Goal: Ask a question: Seek information or help from site administrators or community

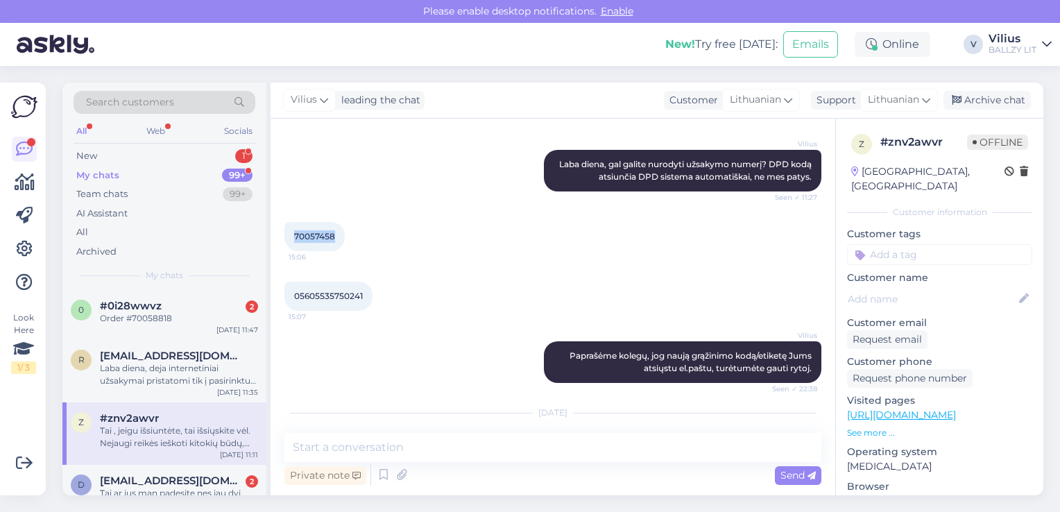
scroll to position [886, 0]
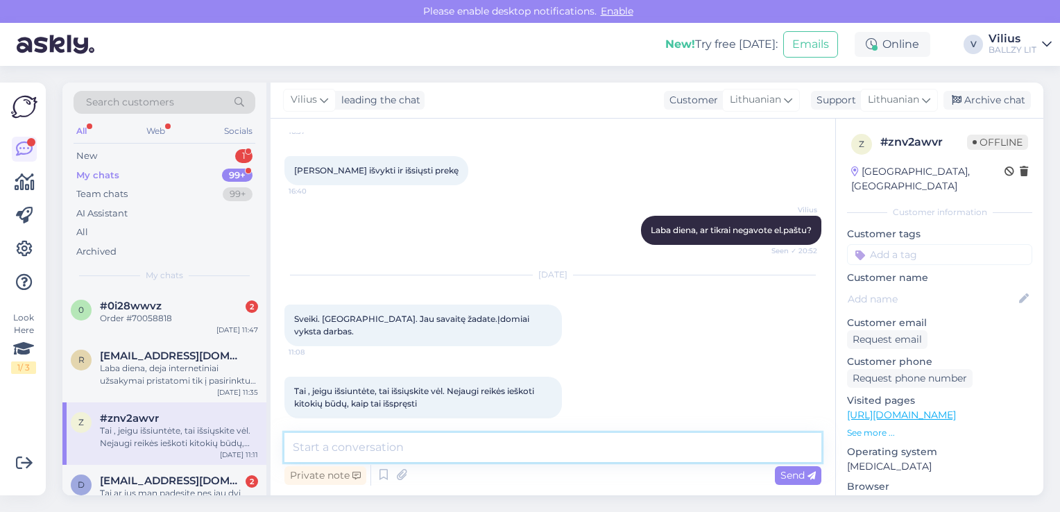
click at [424, 443] on textarea at bounding box center [552, 447] width 537 height 29
type textarea "K"
paste textarea "[EMAIL_ADDRESS][DOMAIN_NAME]"
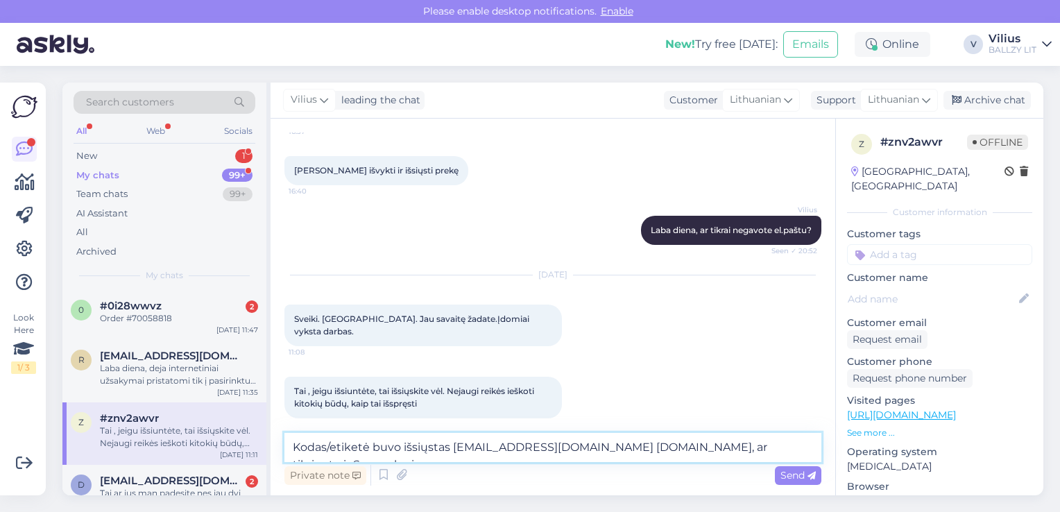
type textarea "Kodas/etiketė buvo išsiųstas [EMAIL_ADDRESS][DOMAIN_NAME] [DOMAIN_NAME], ar tik…"
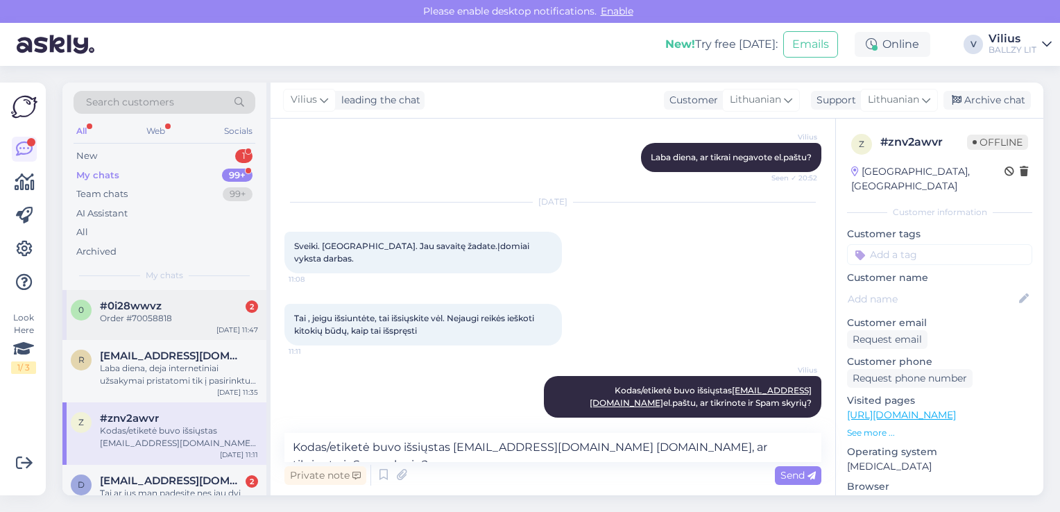
click at [136, 320] on div "Order #70058818" at bounding box center [179, 318] width 158 height 12
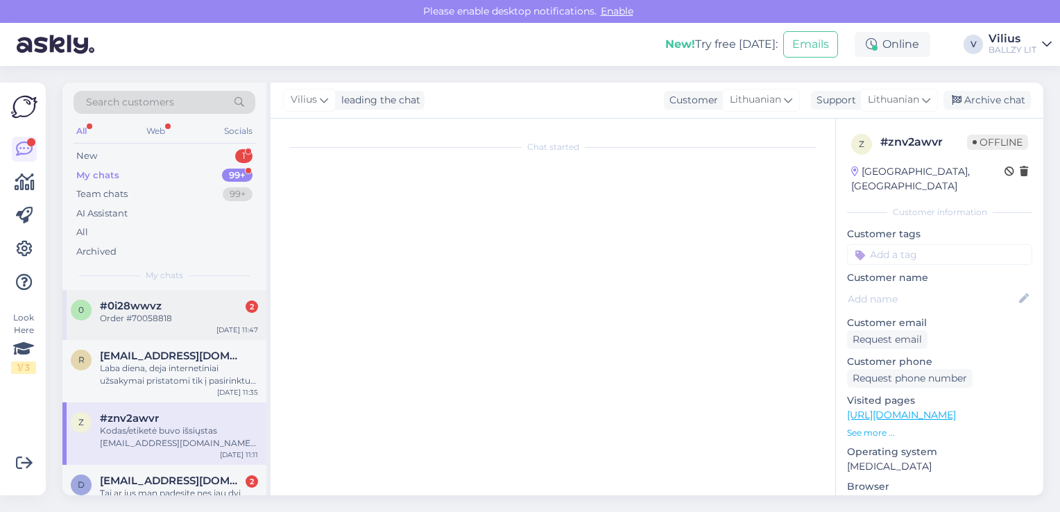
scroll to position [975, 0]
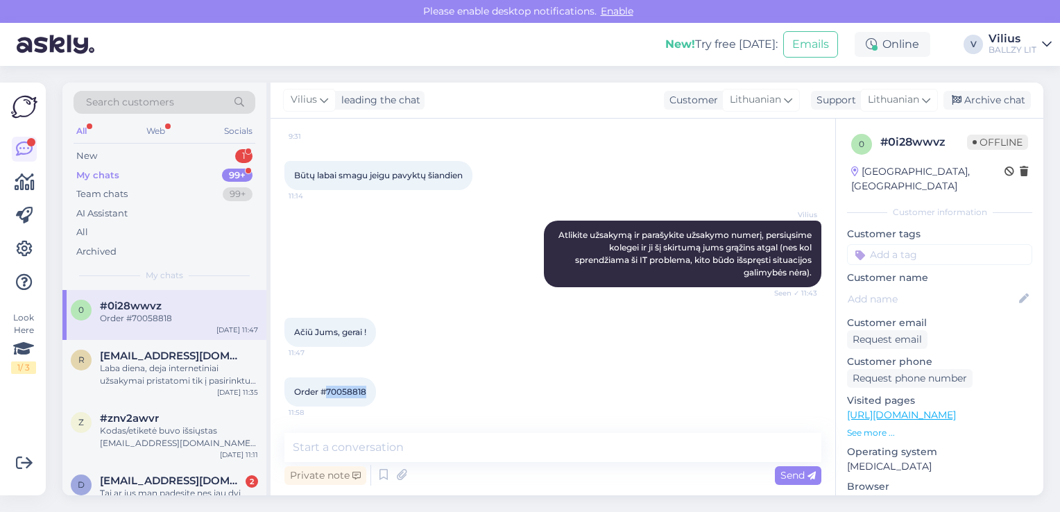
drag, startPoint x: 327, startPoint y: 391, endPoint x: 373, endPoint y: 383, distance: 46.4
click at [373, 383] on div "Order #70058818 11:58" at bounding box center [330, 391] width 92 height 29
copy span "70058818"
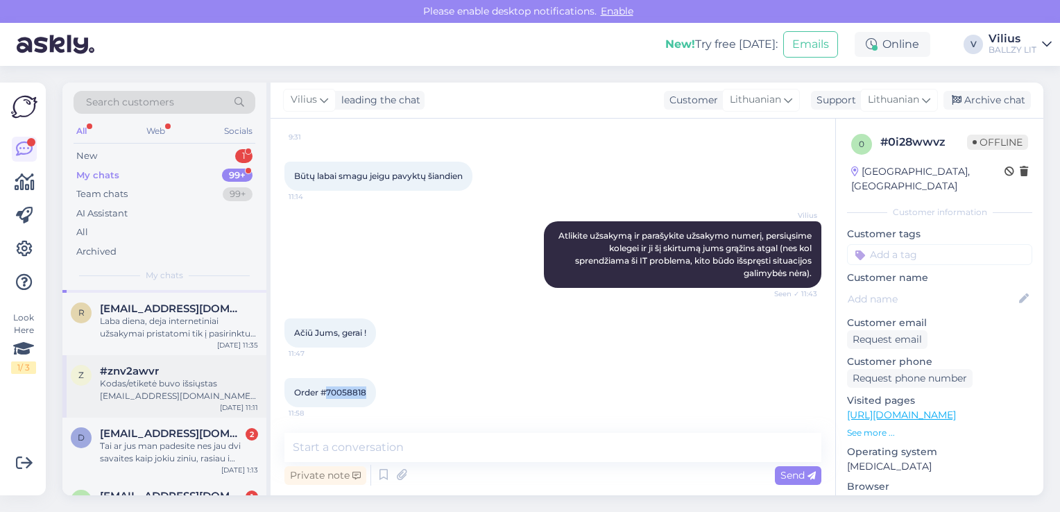
scroll to position [69, 0]
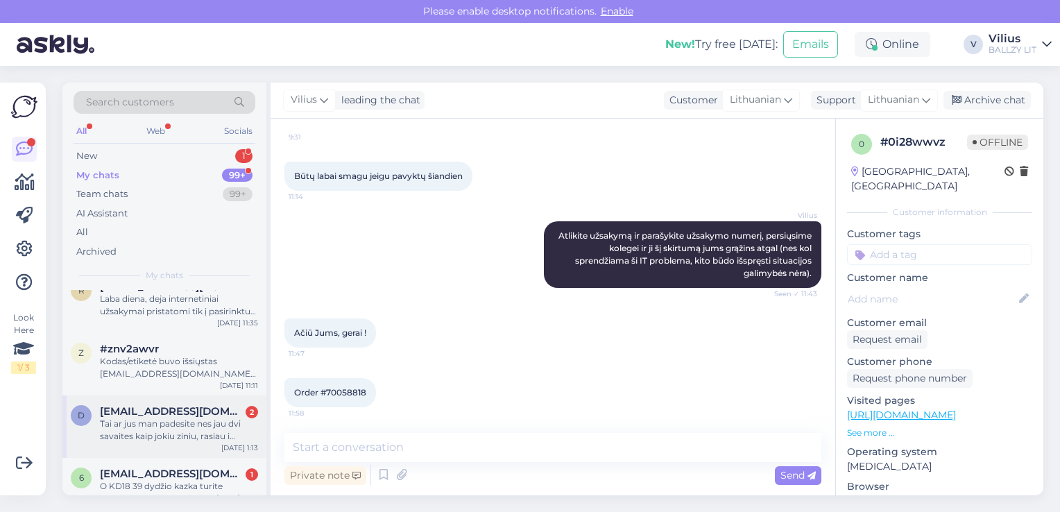
click at [207, 421] on div "Tai ar jus man padesite nes jau dvi savaites kaip jokiu ziniu, rasiau i gmailus…" at bounding box center [179, 430] width 158 height 25
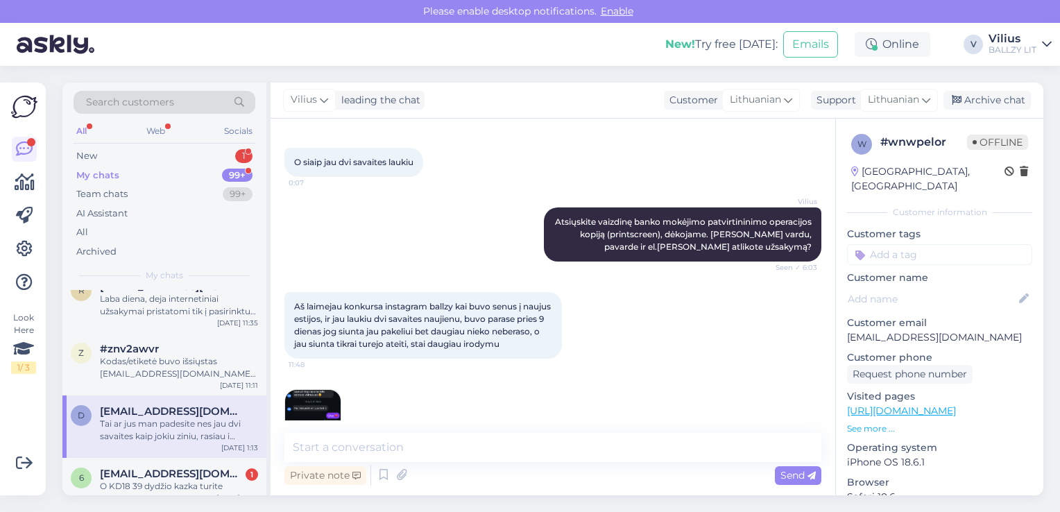
scroll to position [544, 0]
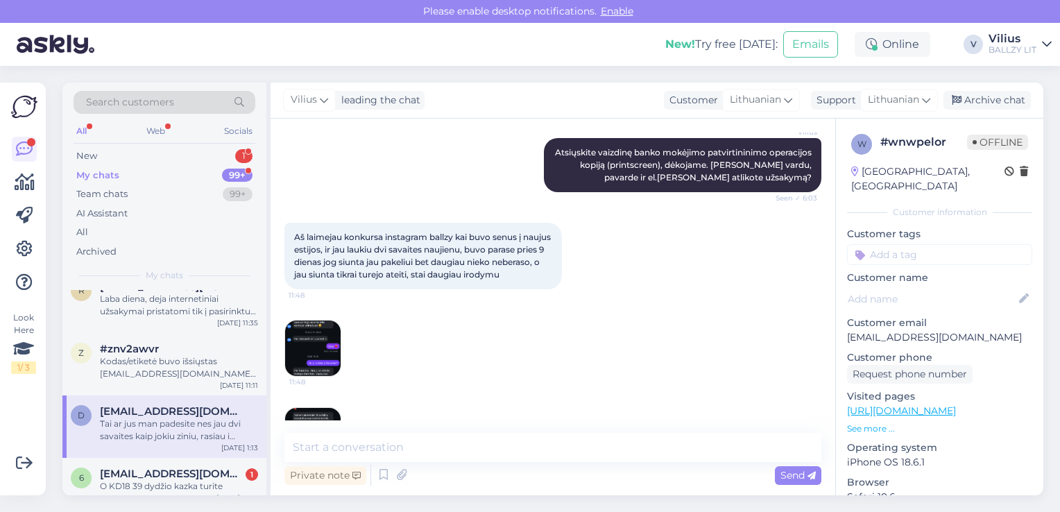
click at [315, 363] on img at bounding box center [312, 347] width 55 height 55
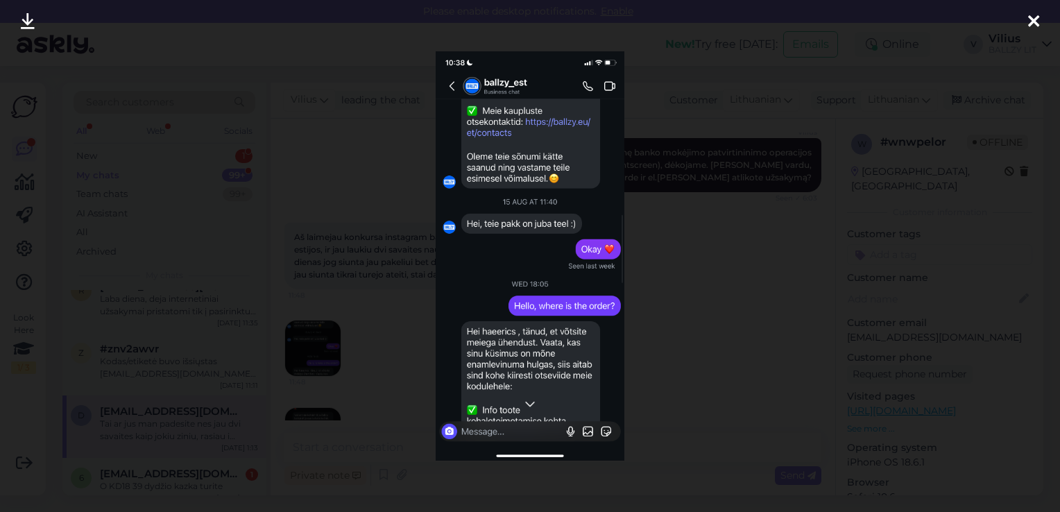
click at [707, 254] on div at bounding box center [530, 256] width 1060 height 512
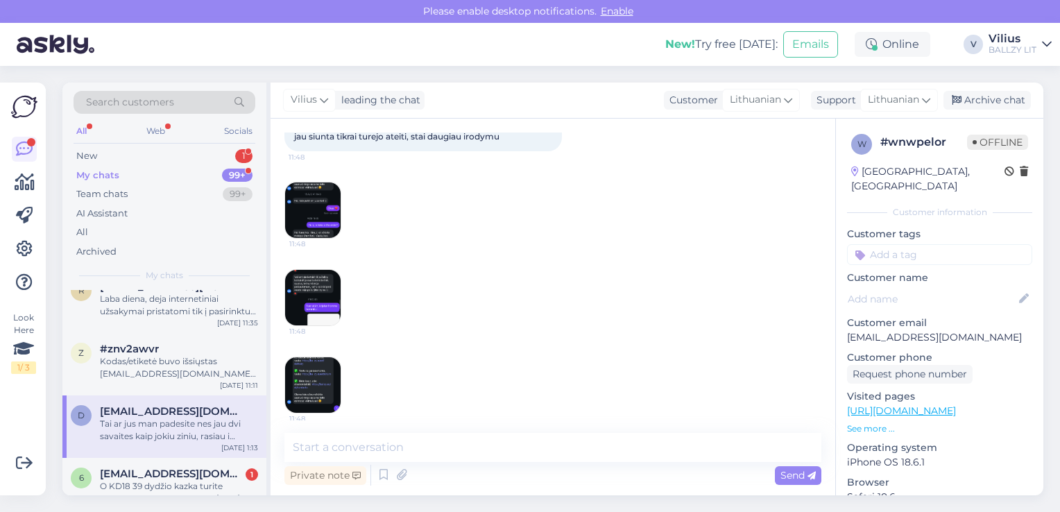
scroll to position [683, 0]
click at [327, 307] on img at bounding box center [312, 296] width 55 height 55
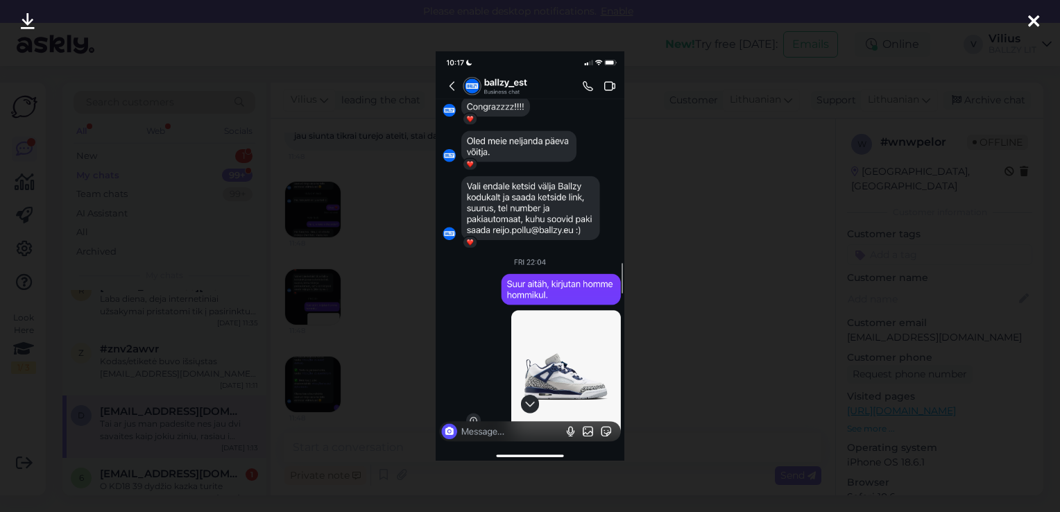
click at [734, 238] on div at bounding box center [530, 256] width 1060 height 512
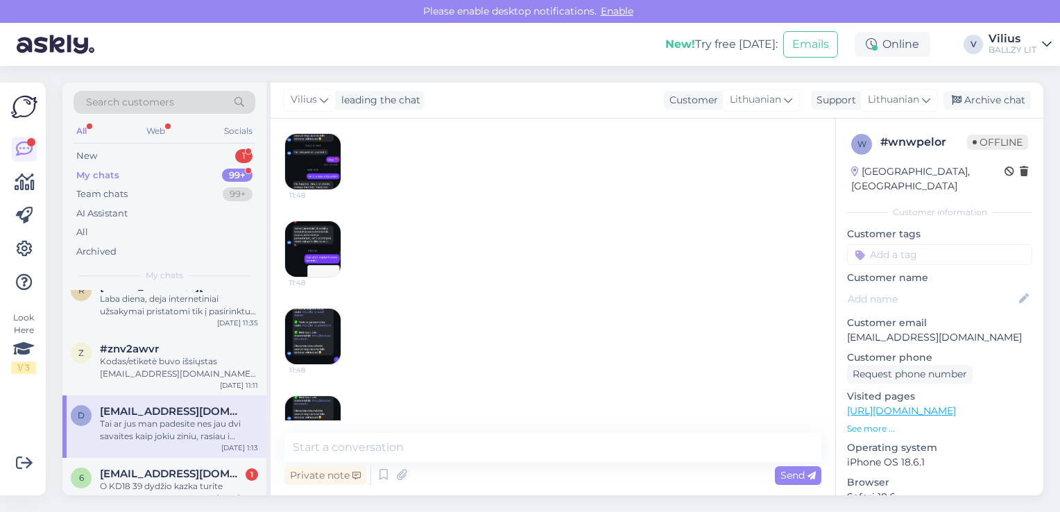
scroll to position [752, 0]
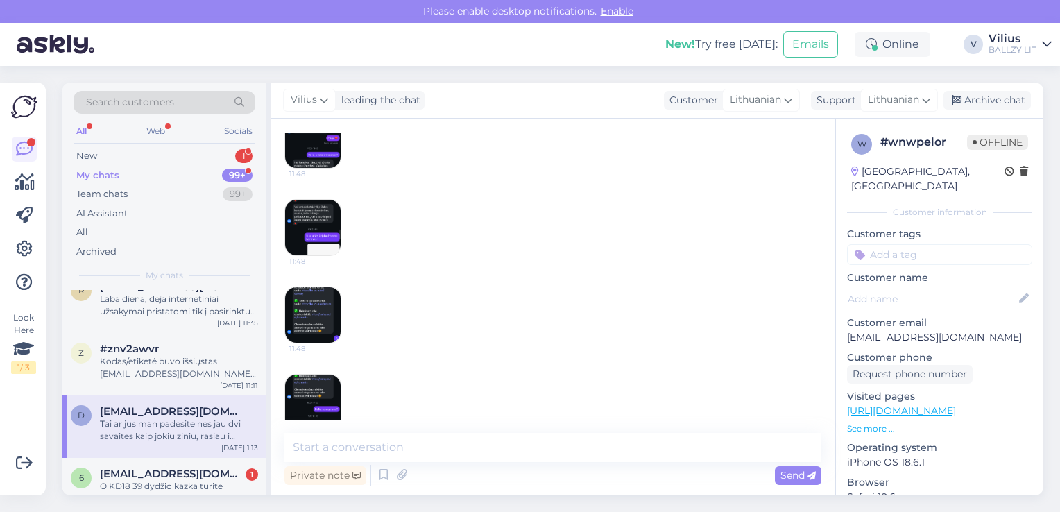
click at [334, 327] on img at bounding box center [312, 314] width 55 height 55
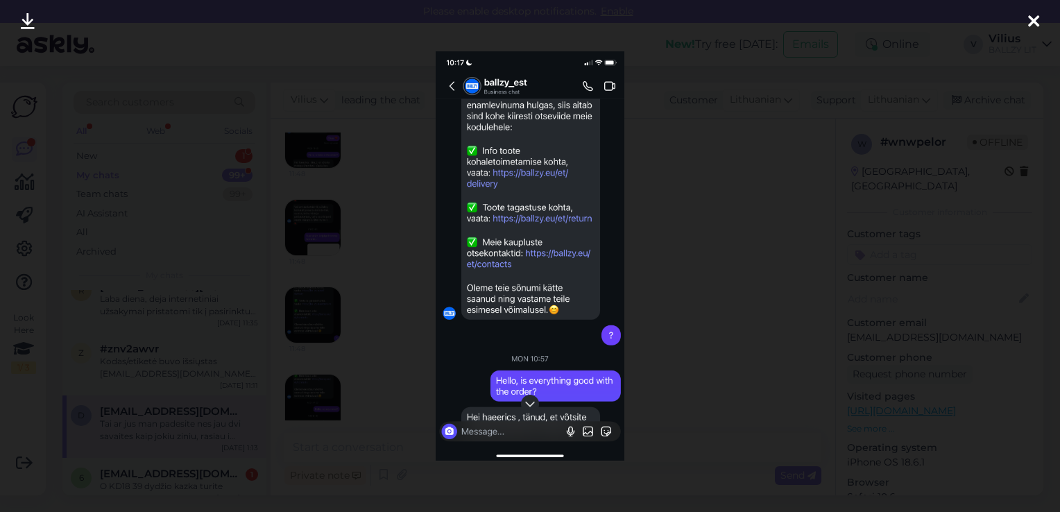
click at [714, 318] on div at bounding box center [530, 256] width 1060 height 512
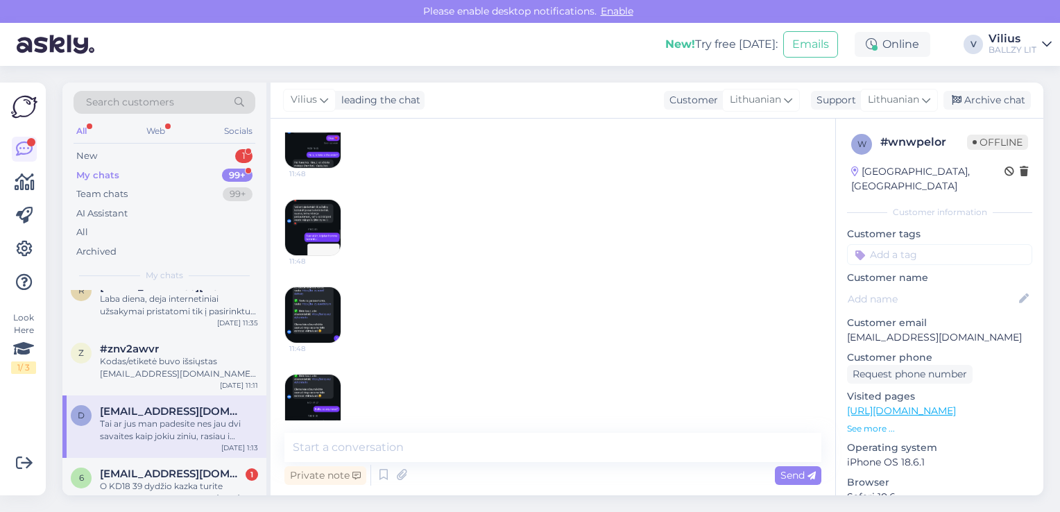
click at [304, 337] on img at bounding box center [312, 314] width 55 height 55
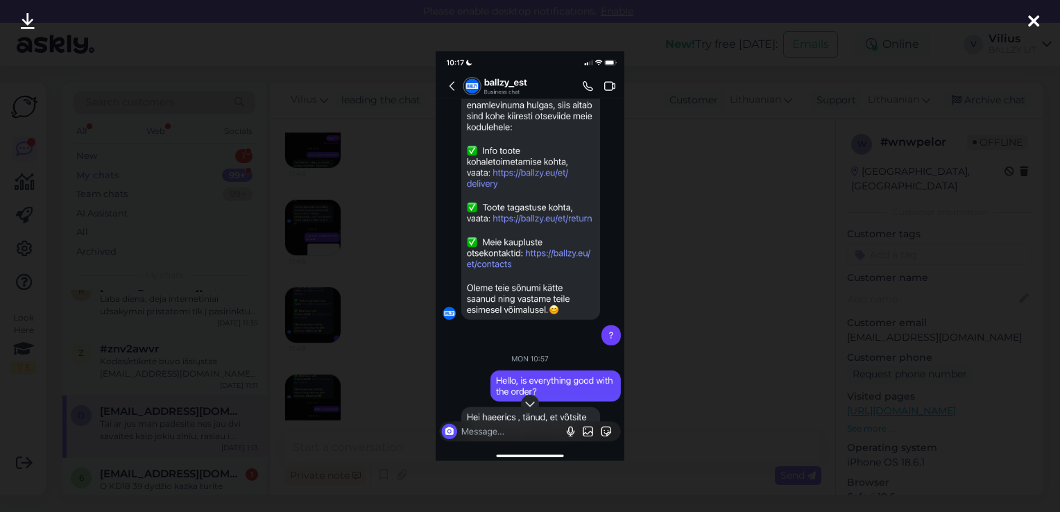
click at [694, 273] on div at bounding box center [530, 256] width 1060 height 512
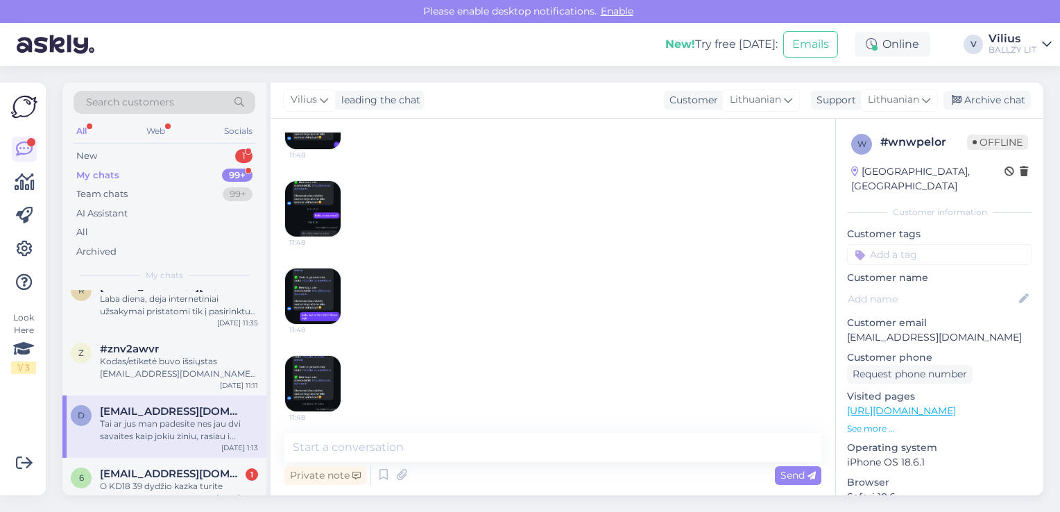
scroll to position [960, 0]
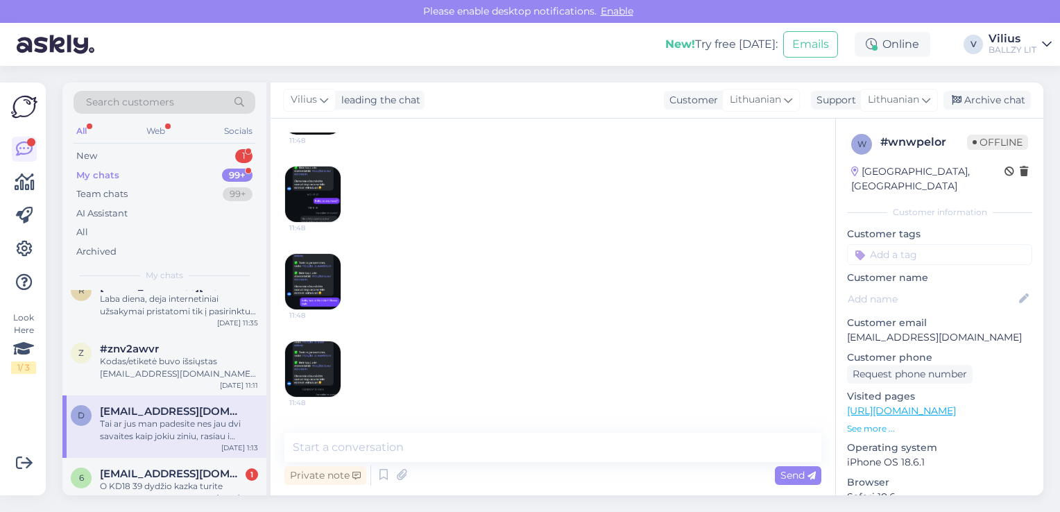
click at [299, 202] on img at bounding box center [312, 193] width 55 height 55
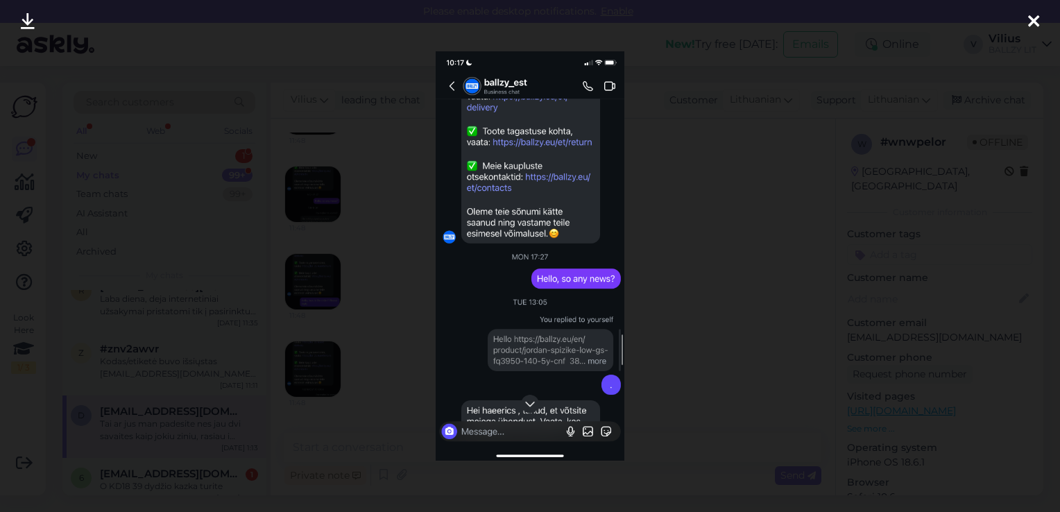
click at [716, 265] on div at bounding box center [530, 256] width 1060 height 512
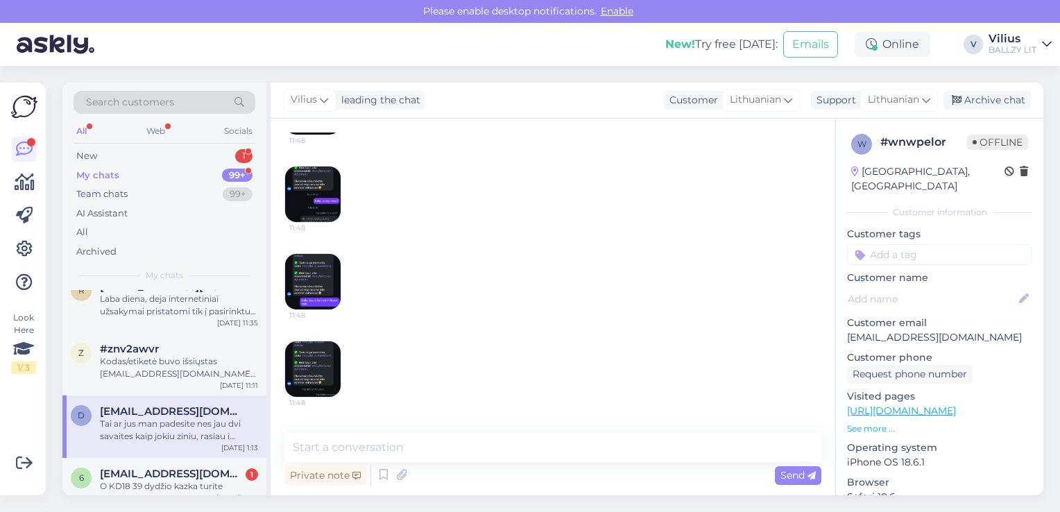
click at [314, 387] on img at bounding box center [312, 368] width 55 height 55
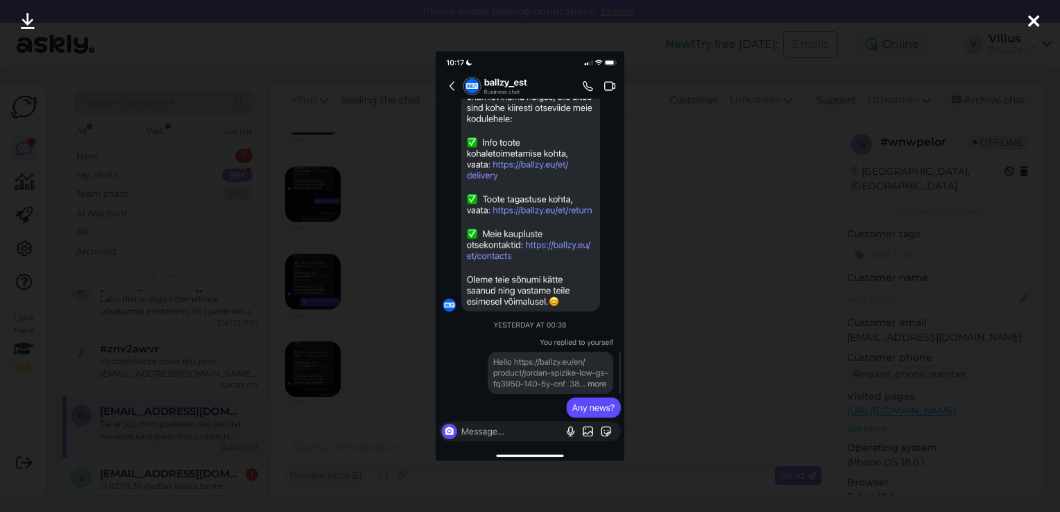
click at [674, 293] on div at bounding box center [530, 256] width 1060 height 512
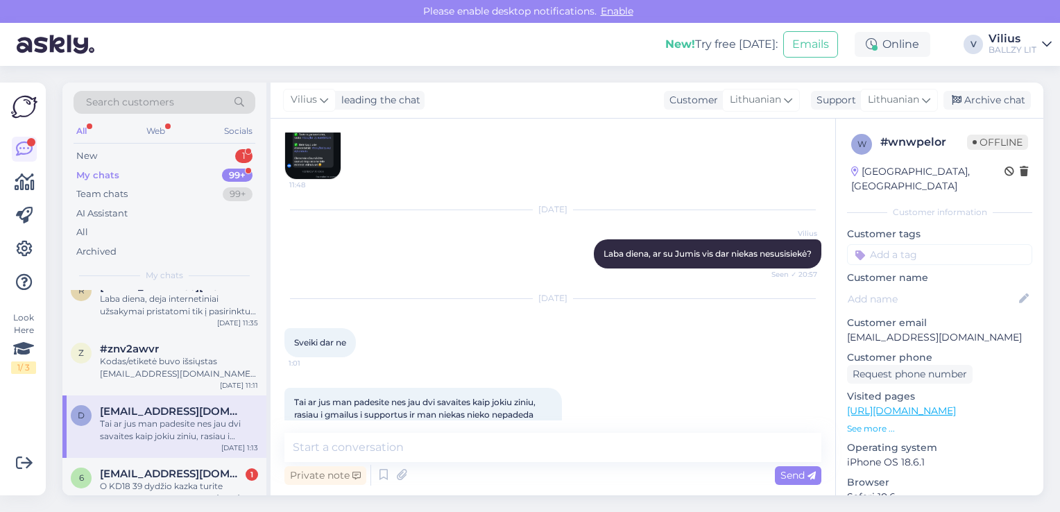
scroll to position [1237, 0]
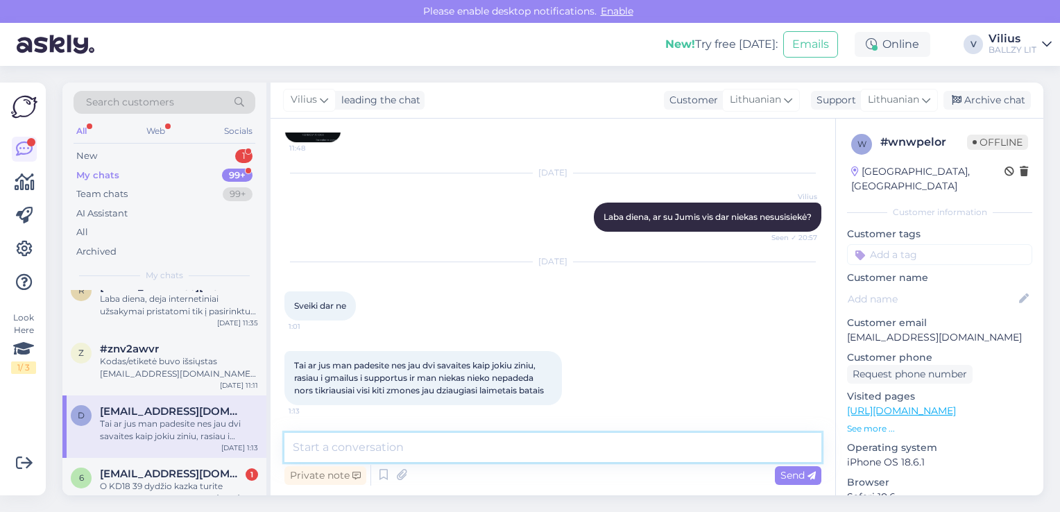
click at [465, 449] on textarea at bounding box center [552, 447] width 537 height 29
paste textarea "[EMAIL_ADDRESS][DOMAIN_NAME]"
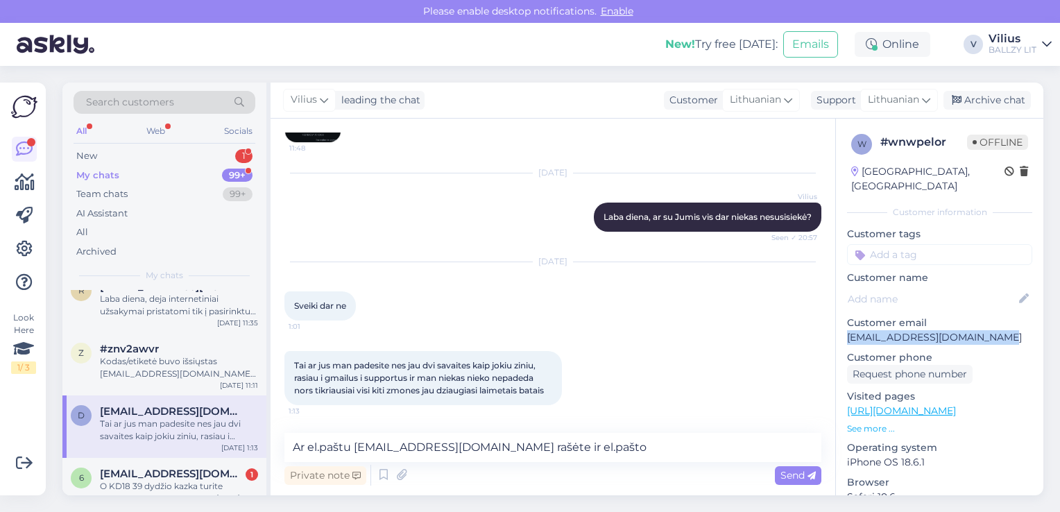
drag, startPoint x: 846, startPoint y: 325, endPoint x: 1003, endPoint y: 320, distance: 156.8
click at [1003, 330] on p "[EMAIL_ADDRESS][DOMAIN_NAME]" at bounding box center [939, 337] width 185 height 15
copy p "[EMAIL_ADDRESS][DOMAIN_NAME]"
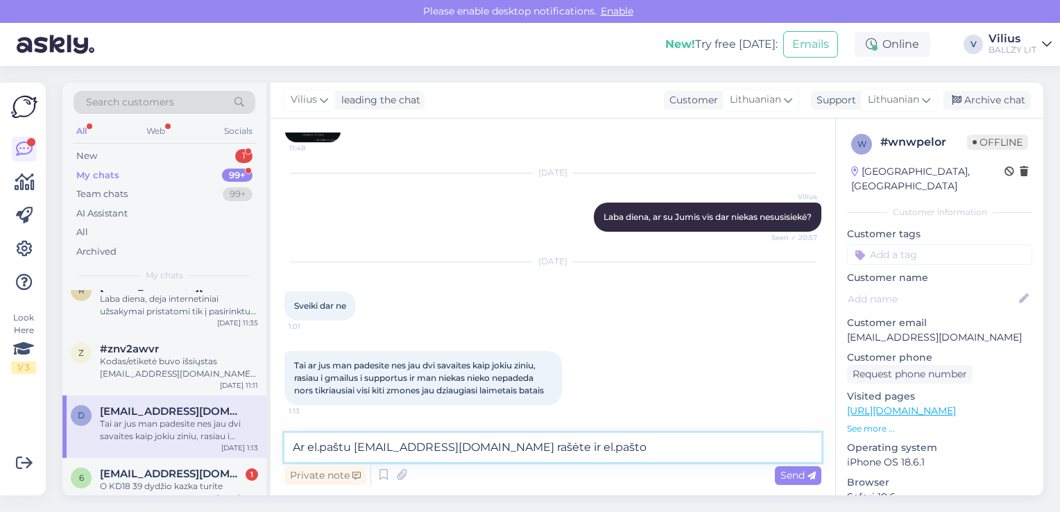
click at [591, 454] on textarea "Ar el.paštu [EMAIL_ADDRESS][DOMAIN_NAME] rašėte ir el.pašto" at bounding box center [552, 447] width 537 height 29
paste textarea "[EMAIL_ADDRESS][DOMAIN_NAME]"
type textarea "Ar el.paštu [EMAIL_ADDRESS][DOMAIN_NAME] rašėte ir el.pašto [EMAIL_ADDRESS][DOM…"
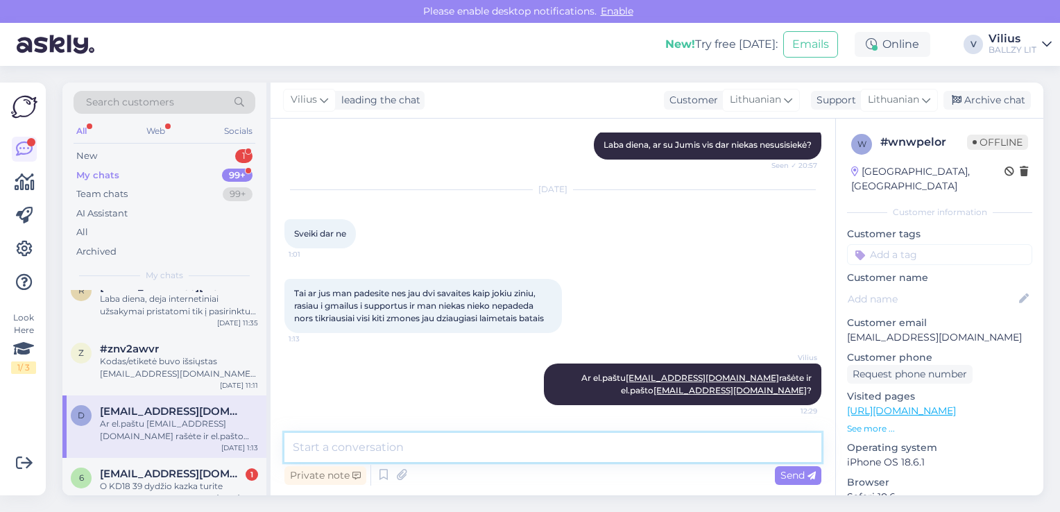
scroll to position [139, 0]
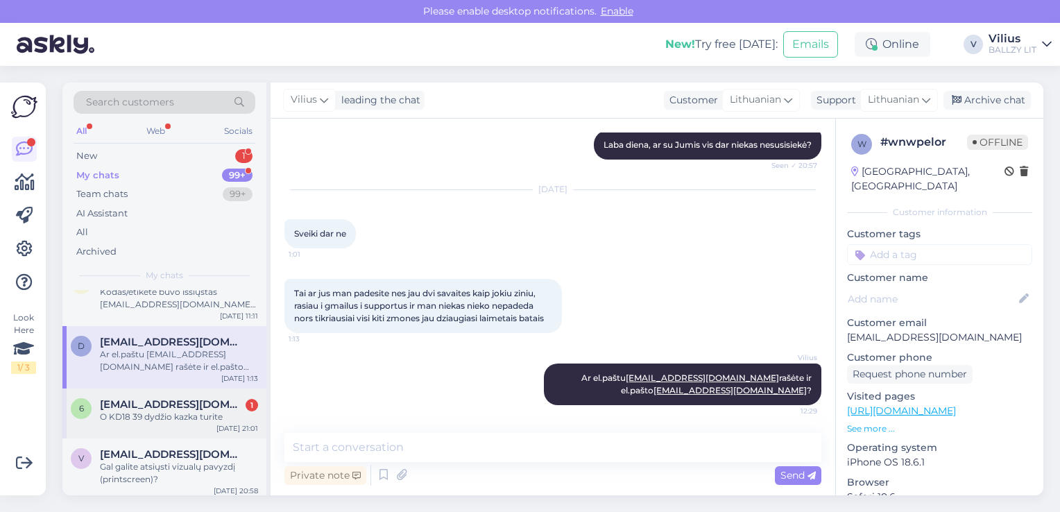
click at [185, 419] on div "O KD18 39 dydžio kazka turite" at bounding box center [179, 417] width 158 height 12
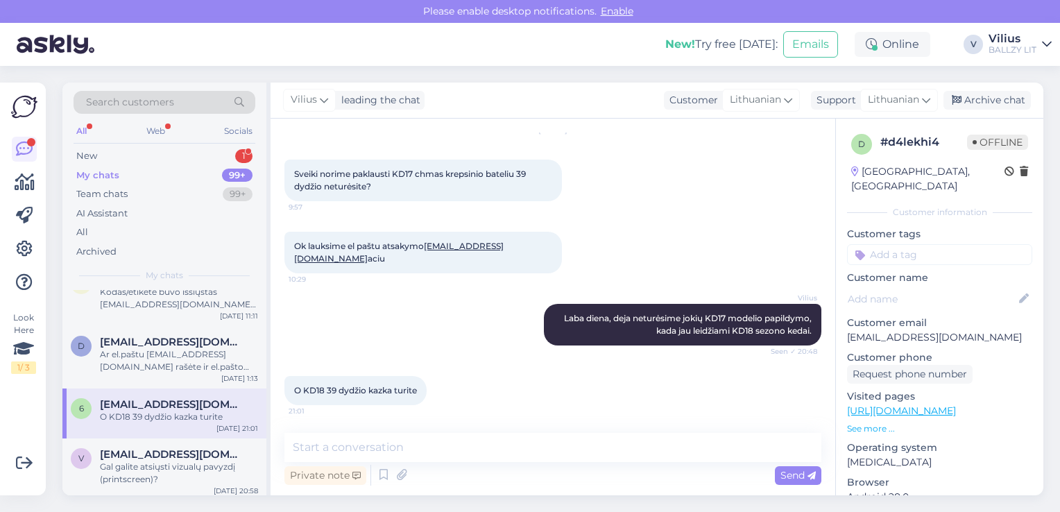
scroll to position [46, 0]
click at [306, 395] on span "O KD18 39 dydžio kazka turite" at bounding box center [355, 390] width 123 height 10
